Goal: Task Accomplishment & Management: Use online tool/utility

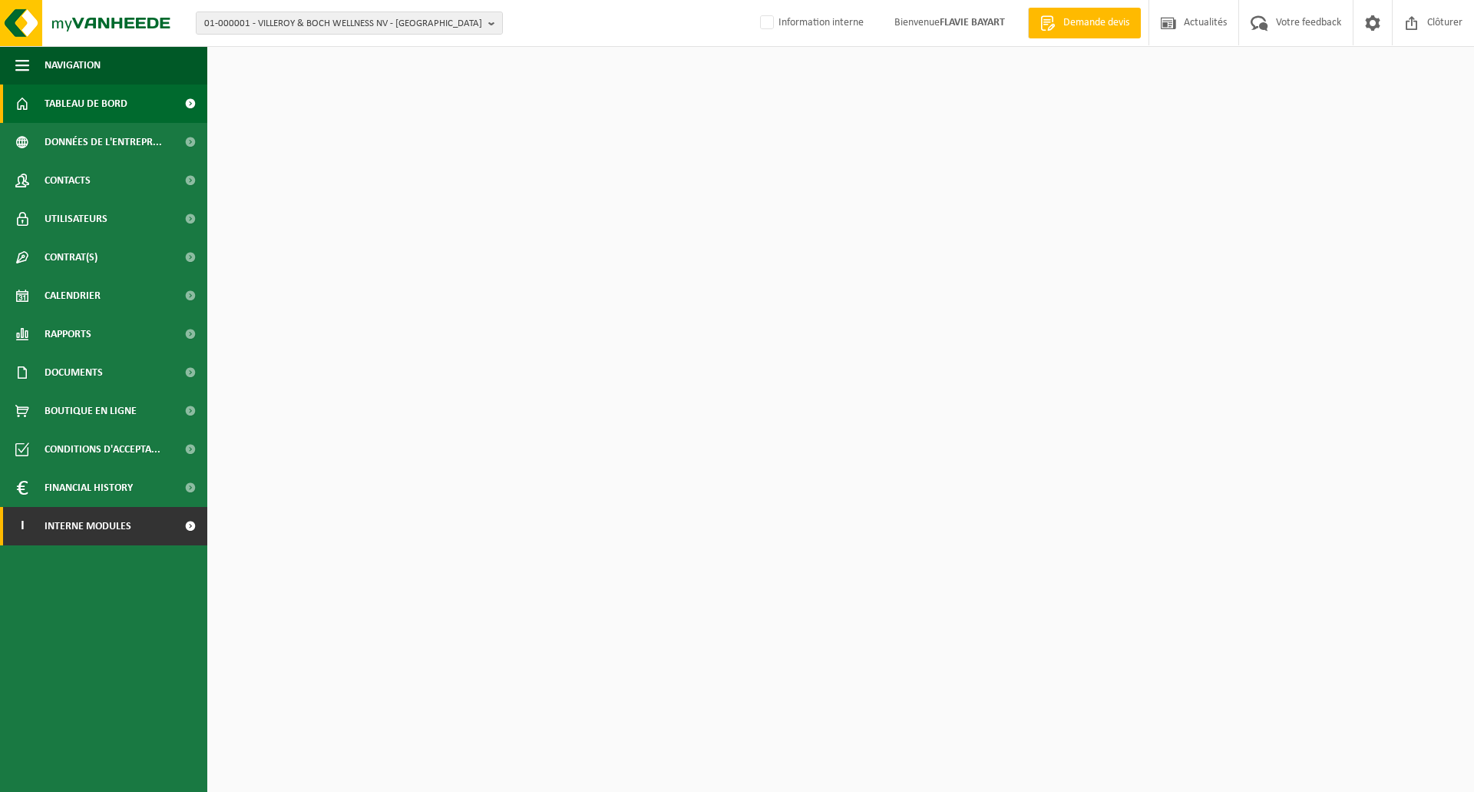
click at [132, 518] on link "I Interne modules" at bounding box center [103, 526] width 207 height 38
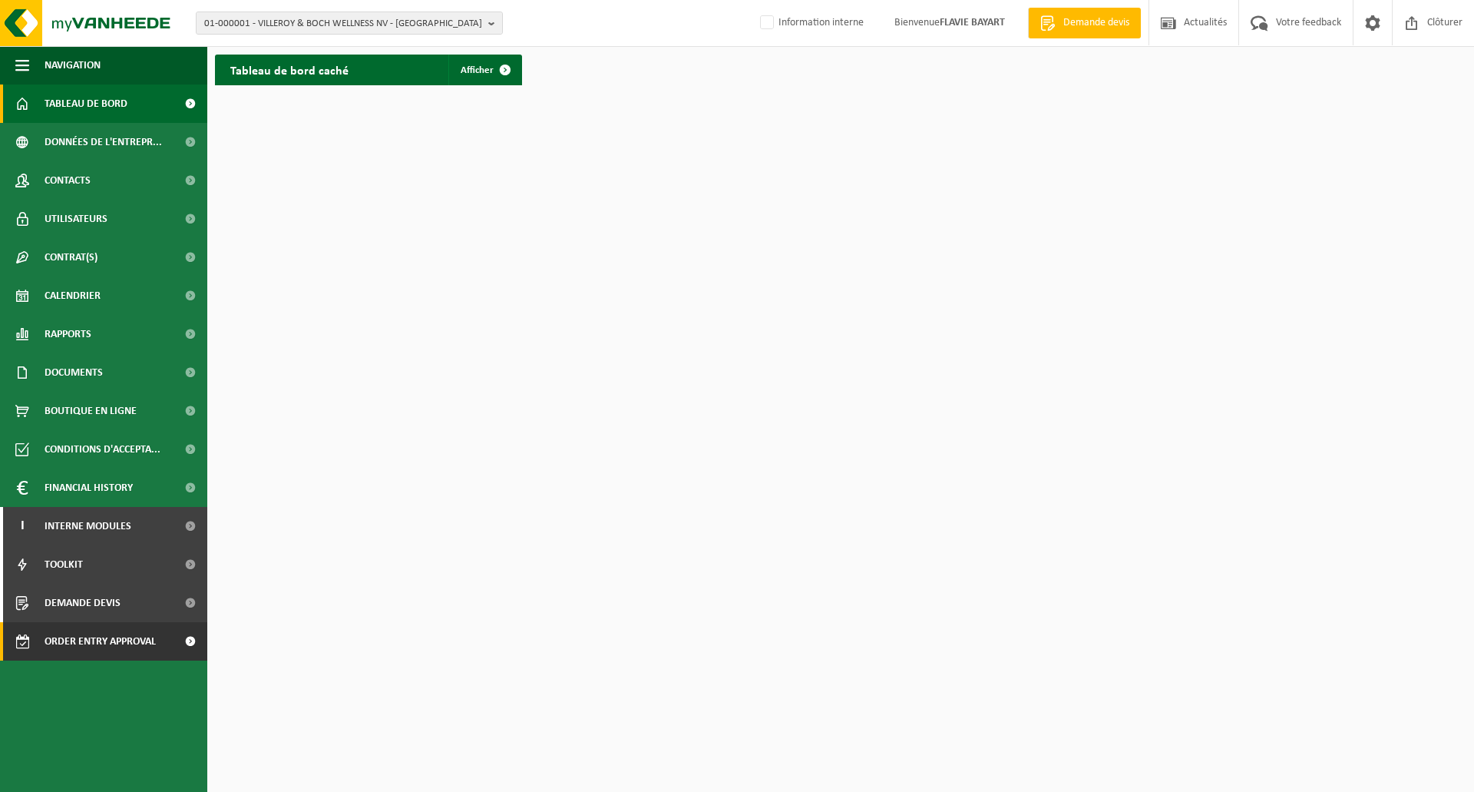
click at [95, 653] on span "Order entry approval" at bounding box center [100, 641] width 111 height 38
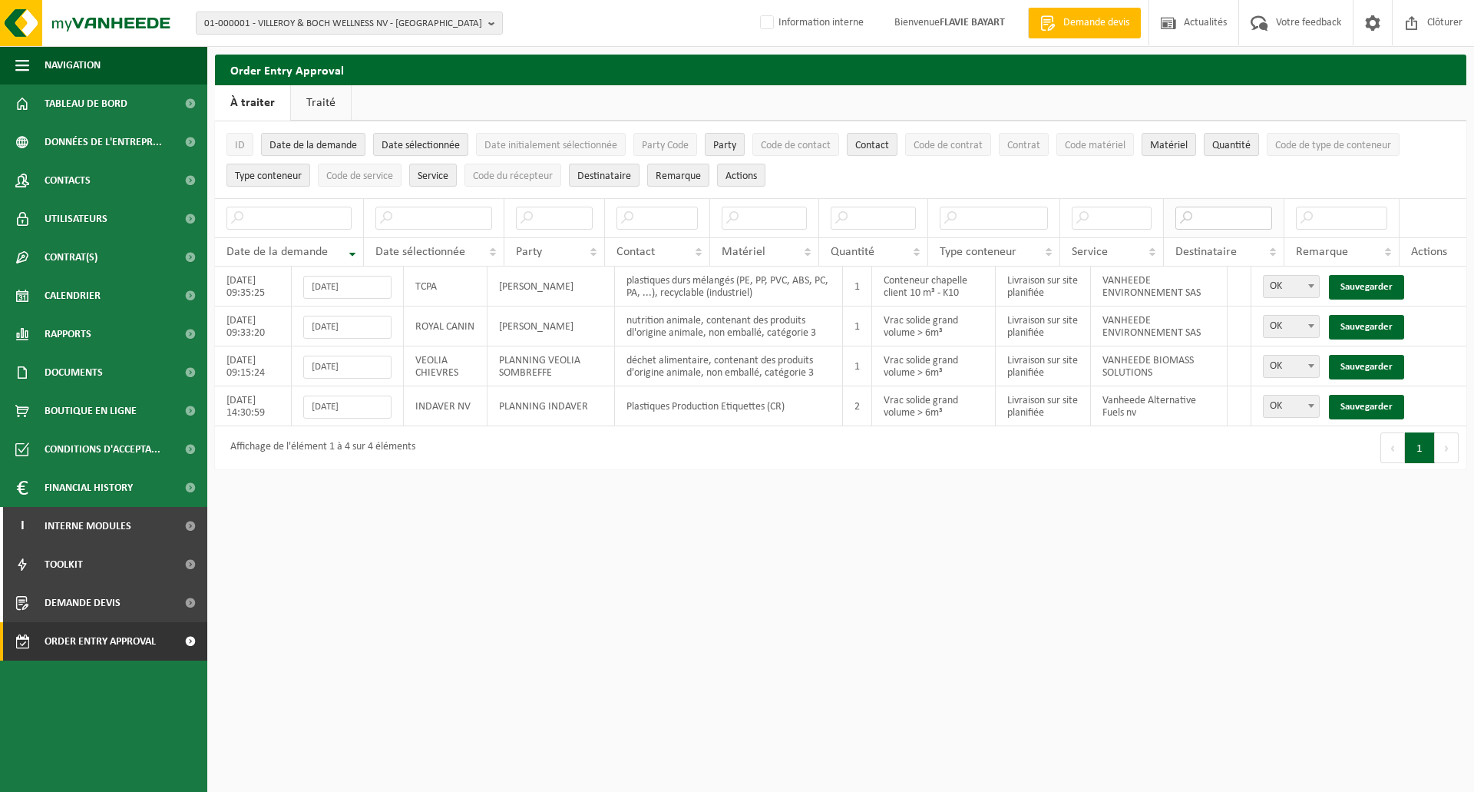
click at [1212, 215] on input "text" at bounding box center [1225, 218] width 98 height 23
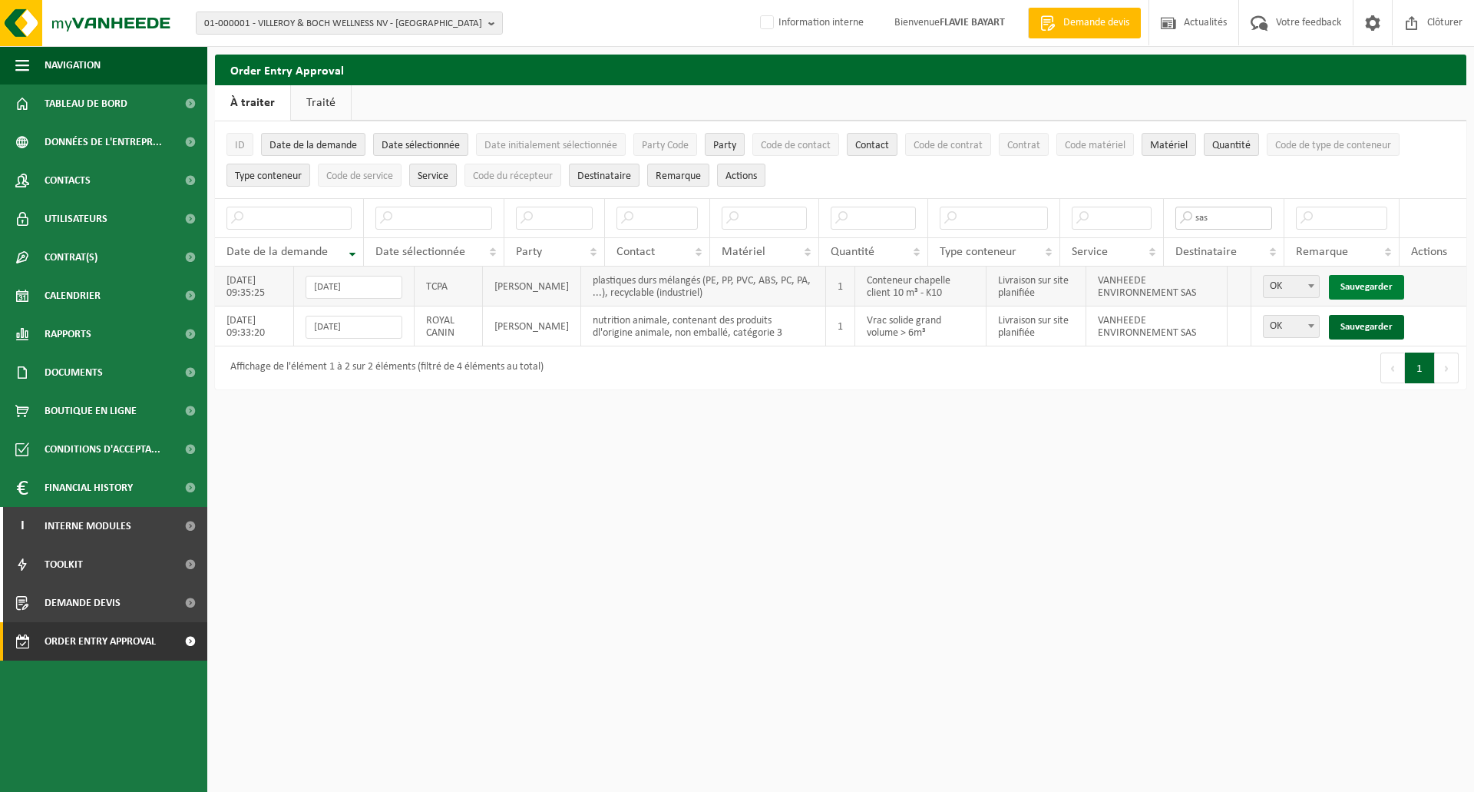
type input "sas"
click at [1368, 282] on link "Sauvegarder" at bounding box center [1366, 287] width 75 height 25
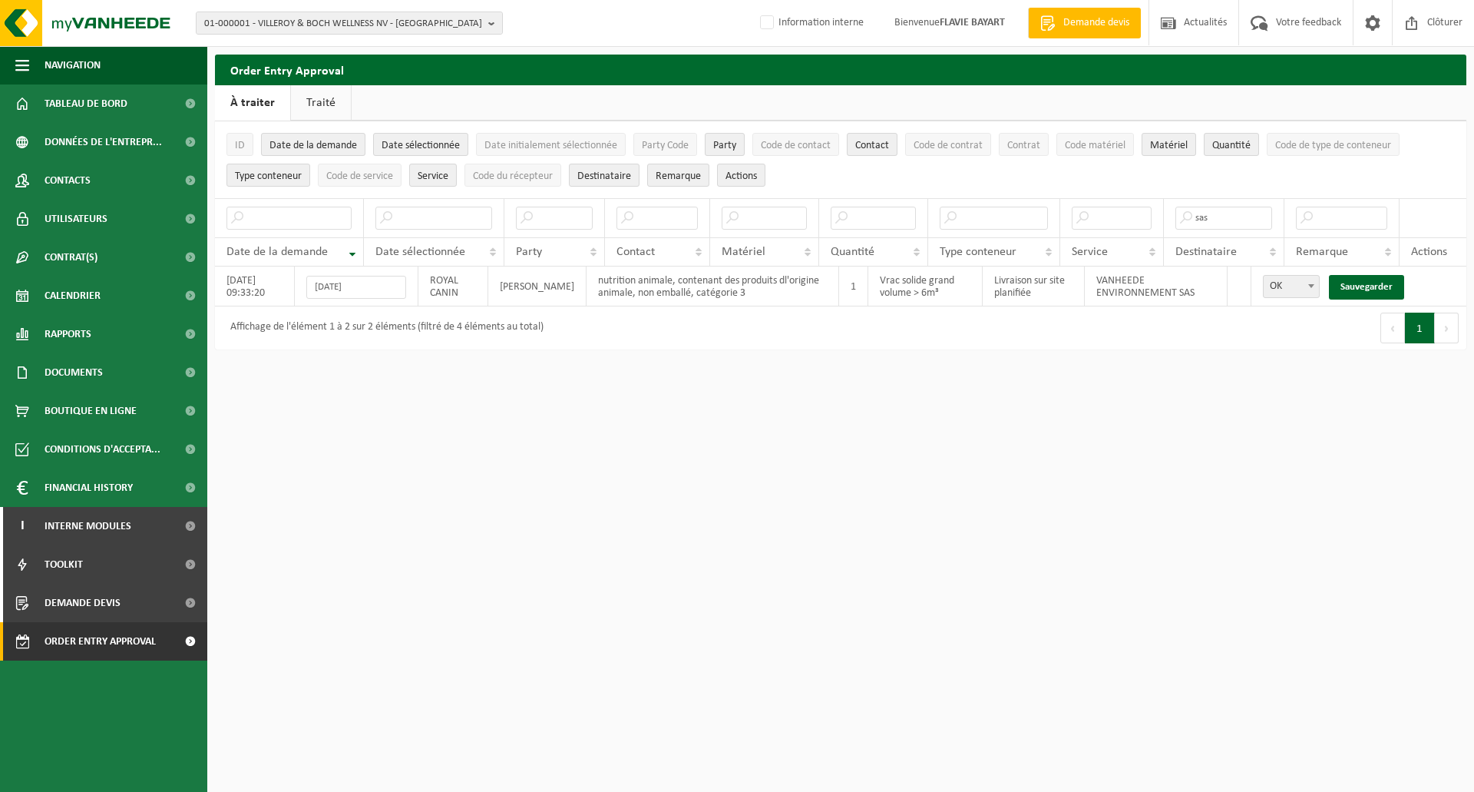
click at [1368, 282] on link "Sauvegarder" at bounding box center [1366, 287] width 75 height 25
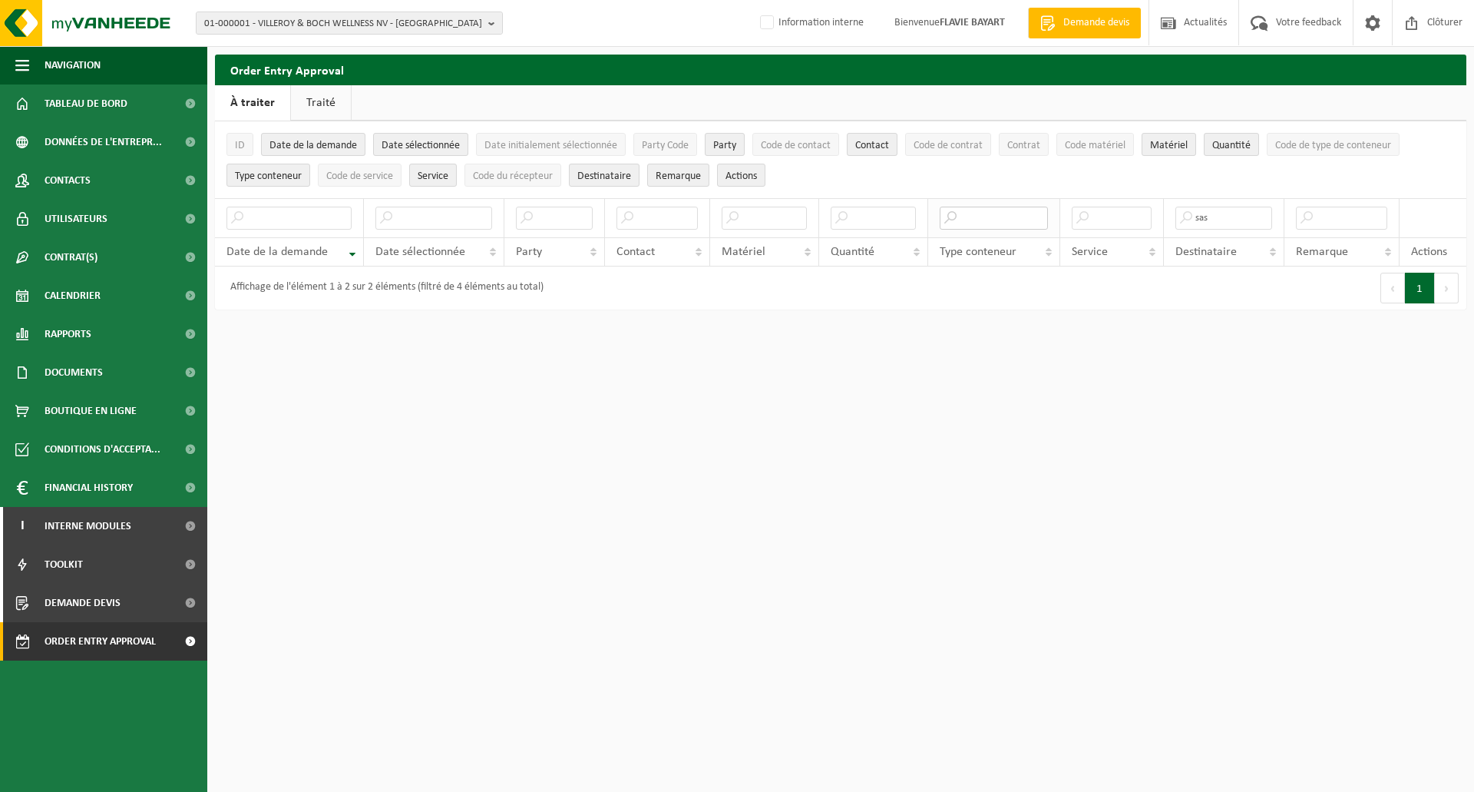
click at [978, 224] on input "text" at bounding box center [994, 218] width 108 height 23
